Goal: Task Accomplishment & Management: Use online tool/utility

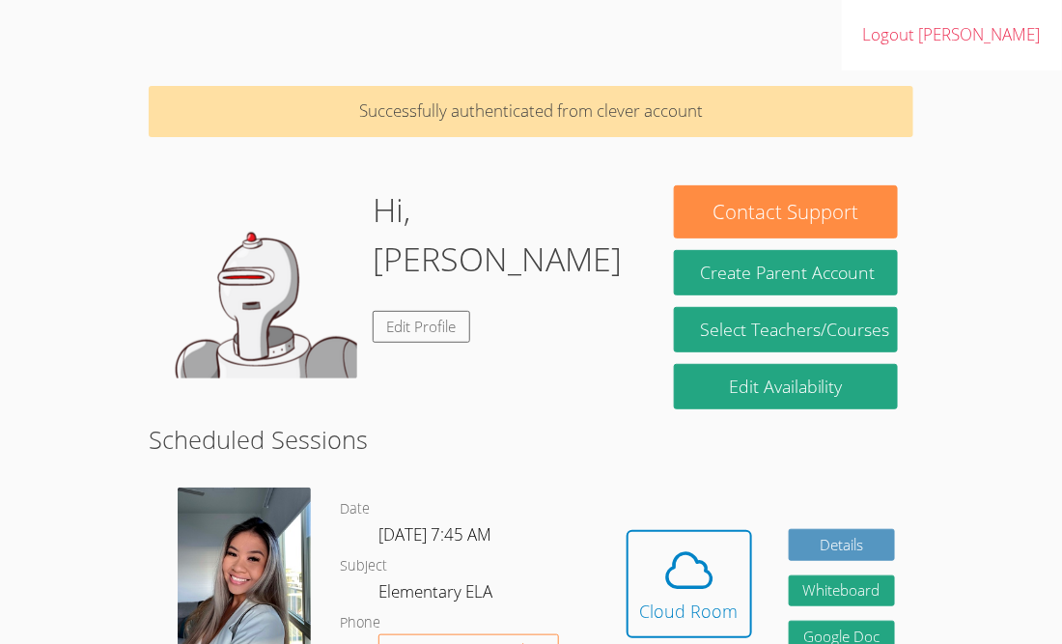
scroll to position [74, 0]
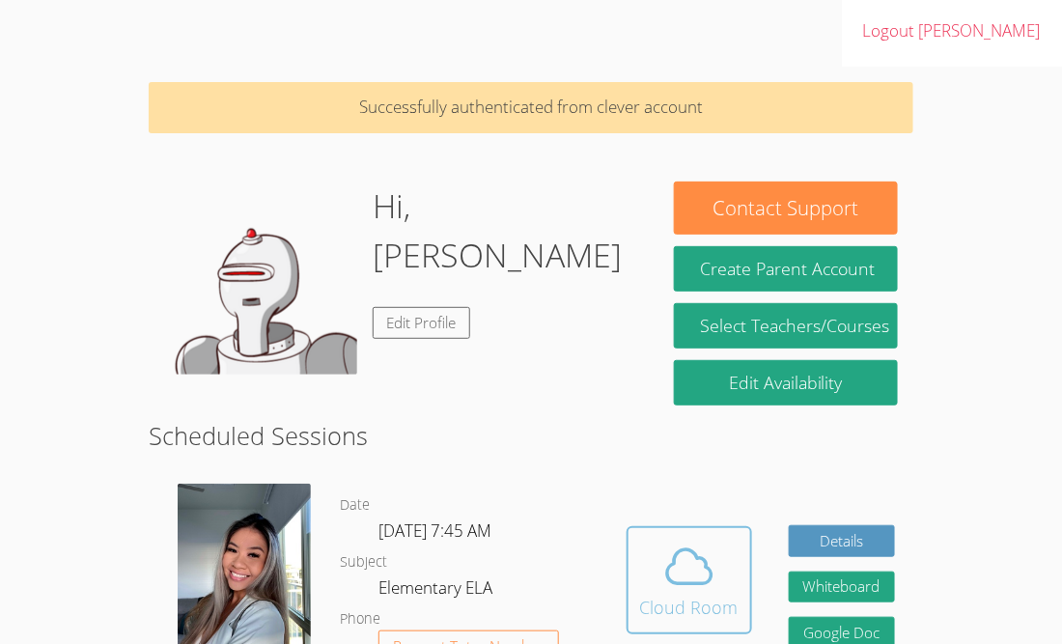
click at [667, 549] on icon at bounding box center [689, 566] width 44 height 34
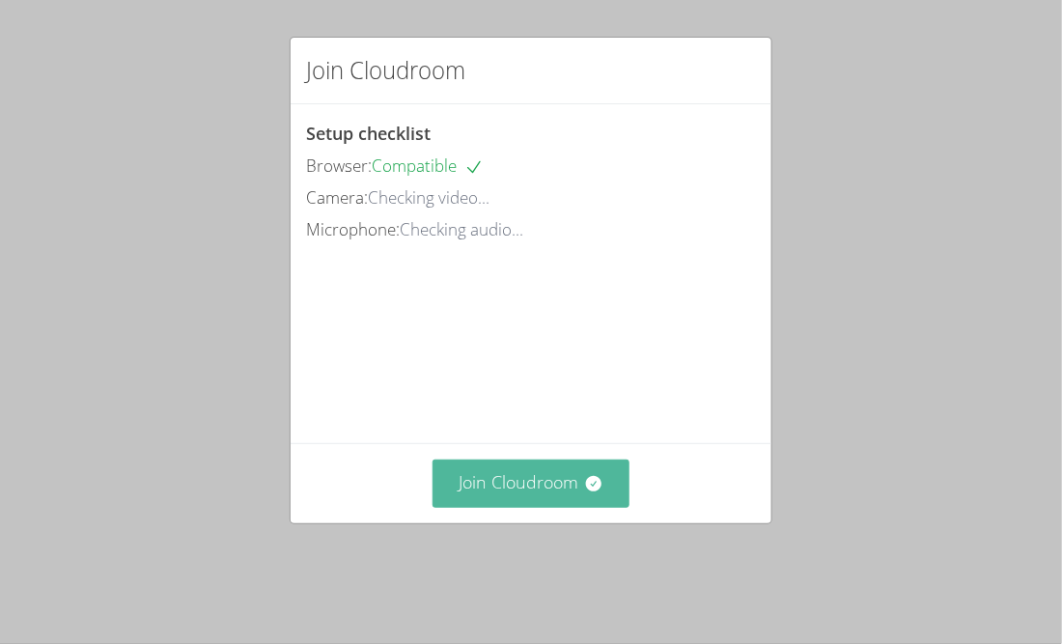
click at [525, 499] on button "Join Cloudroom" at bounding box center [532, 483] width 198 height 47
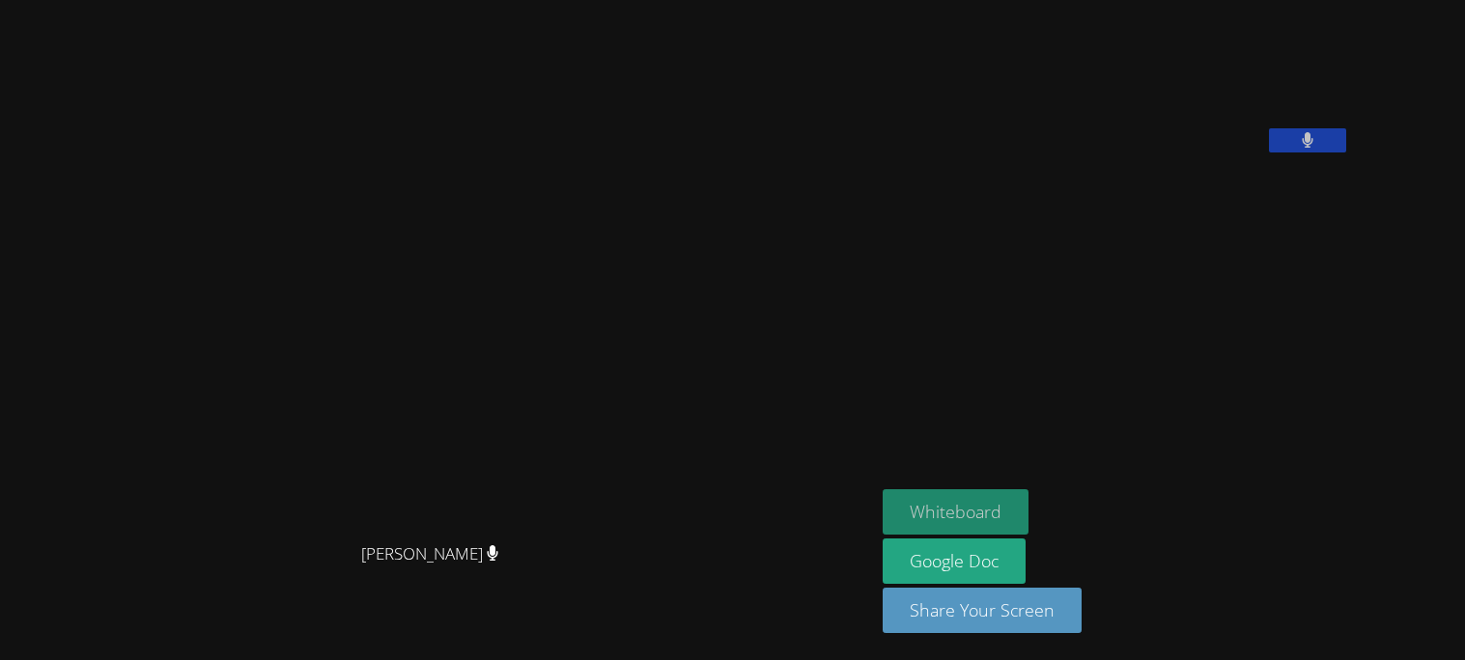
click at [896, 495] on button "Whiteboard" at bounding box center [955, 511] width 146 height 45
click at [920, 521] on button "Whiteboard" at bounding box center [955, 511] width 146 height 45
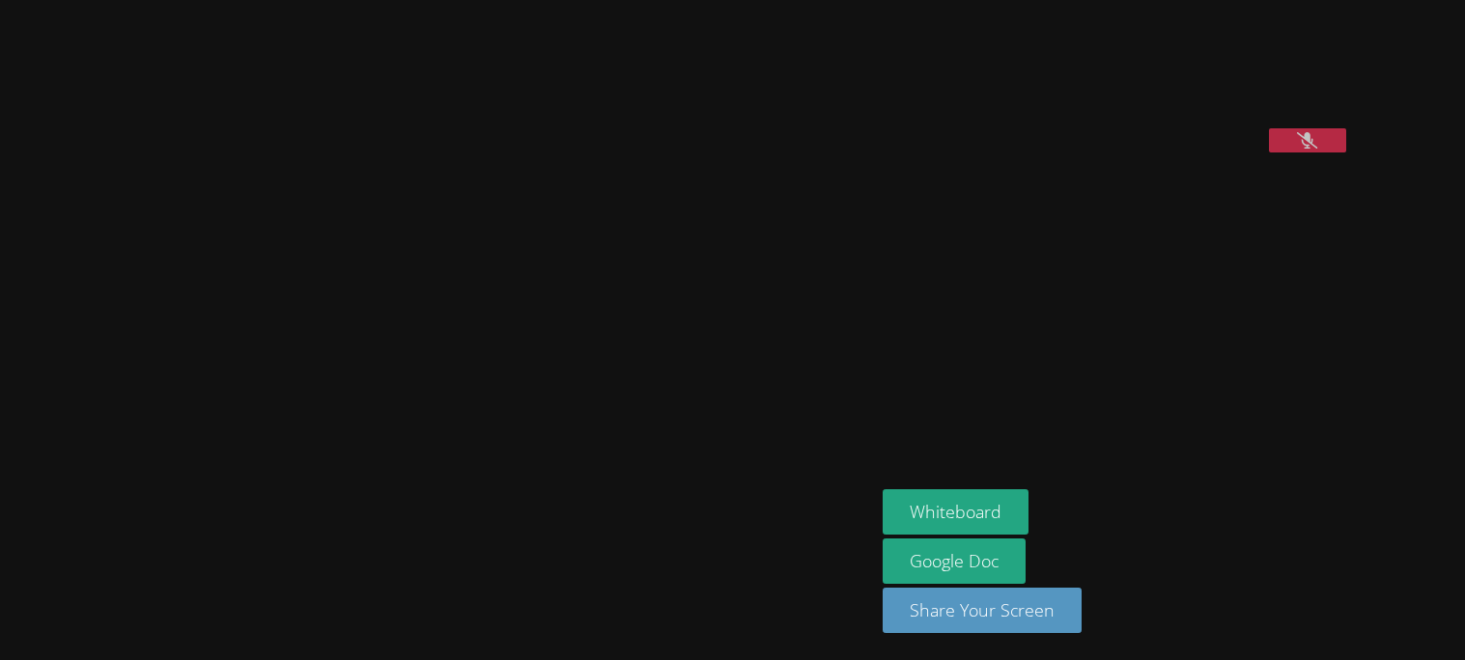
click at [372, 321] on video at bounding box center [438, 292] width 290 height 484
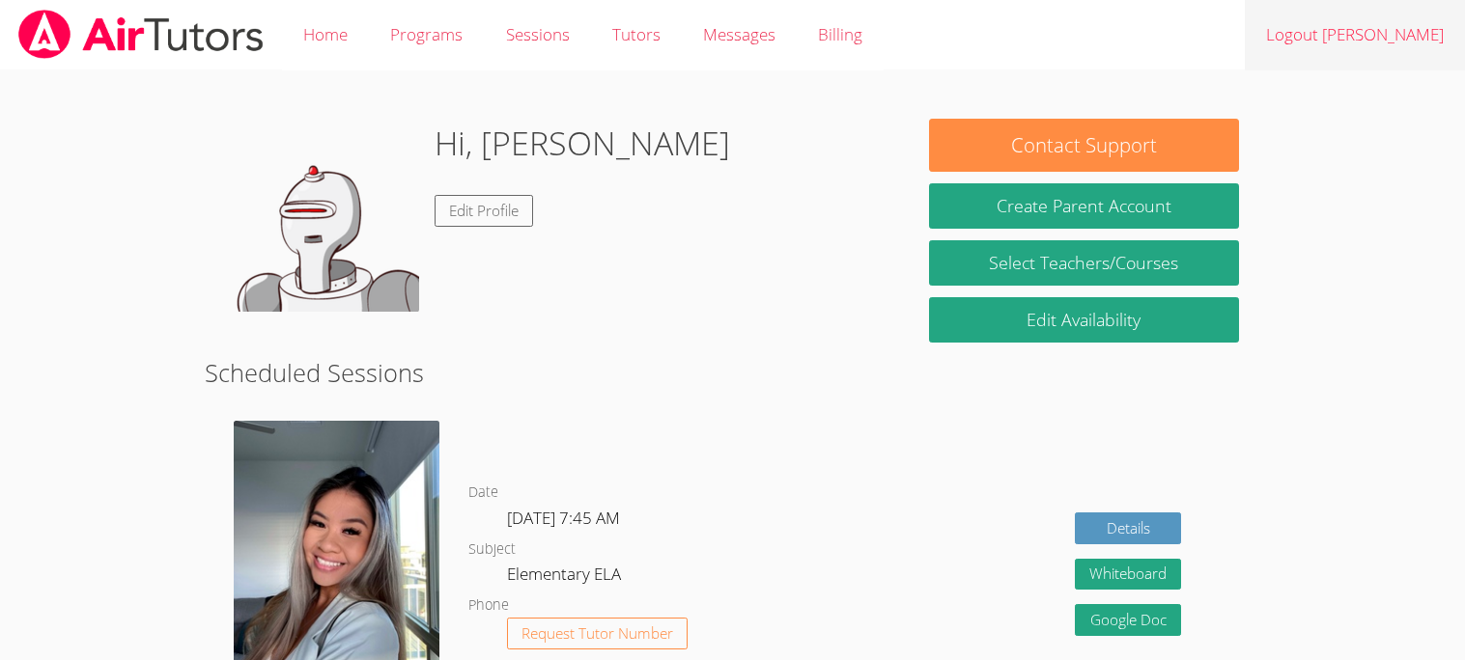
click at [1395, 46] on link "Logout [PERSON_NAME]" at bounding box center [1354, 35] width 220 height 70
